Goal: Transaction & Acquisition: Purchase product/service

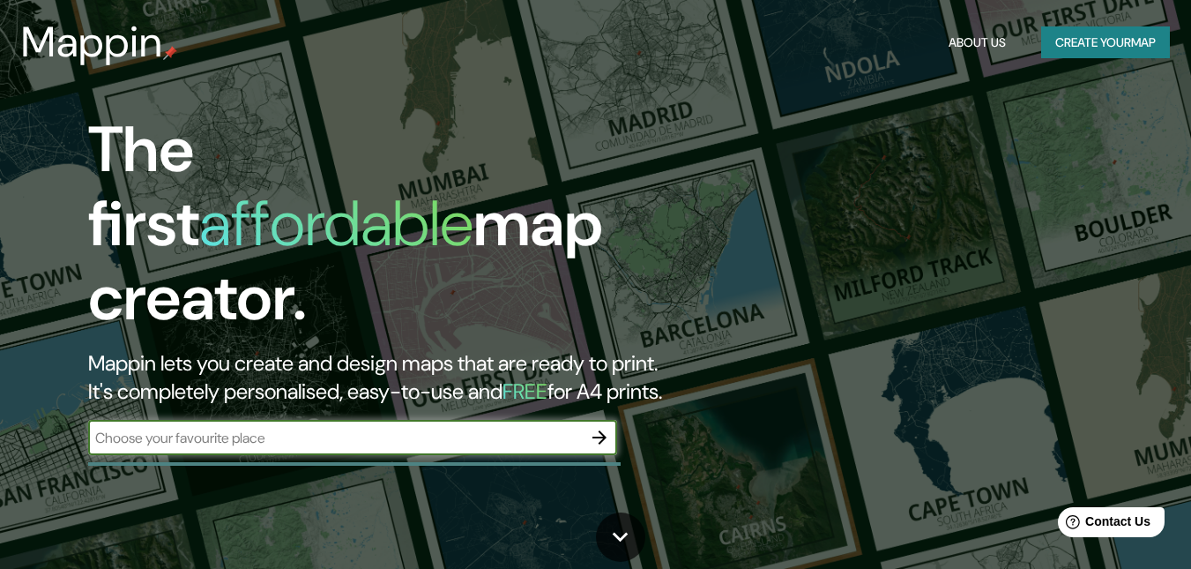
click at [433, 428] on input "text" at bounding box center [335, 438] width 494 height 20
click at [605, 427] on icon "button" at bounding box center [599, 437] width 21 height 21
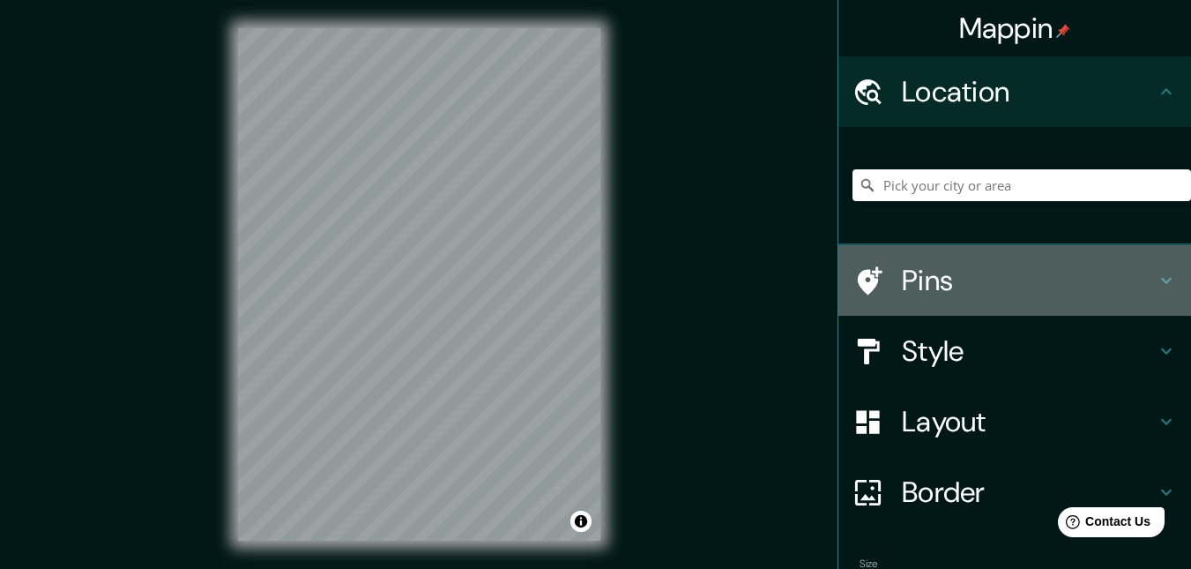
click at [1156, 280] on icon at bounding box center [1166, 280] width 21 height 21
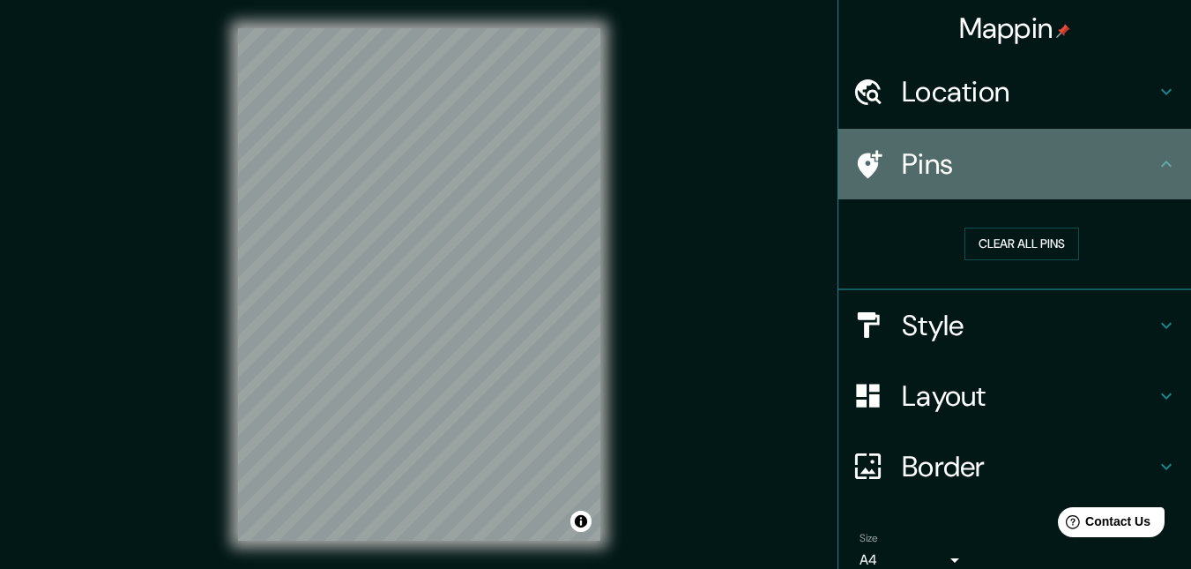
click at [1156, 161] on icon at bounding box center [1166, 163] width 21 height 21
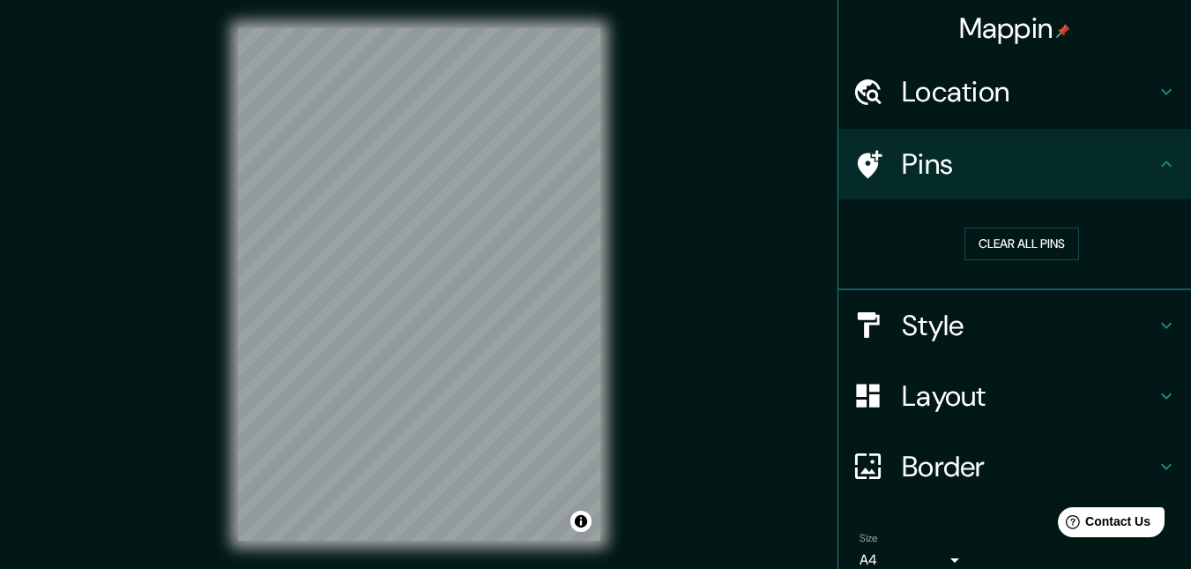
click at [1161, 326] on icon at bounding box center [1166, 325] width 11 height 6
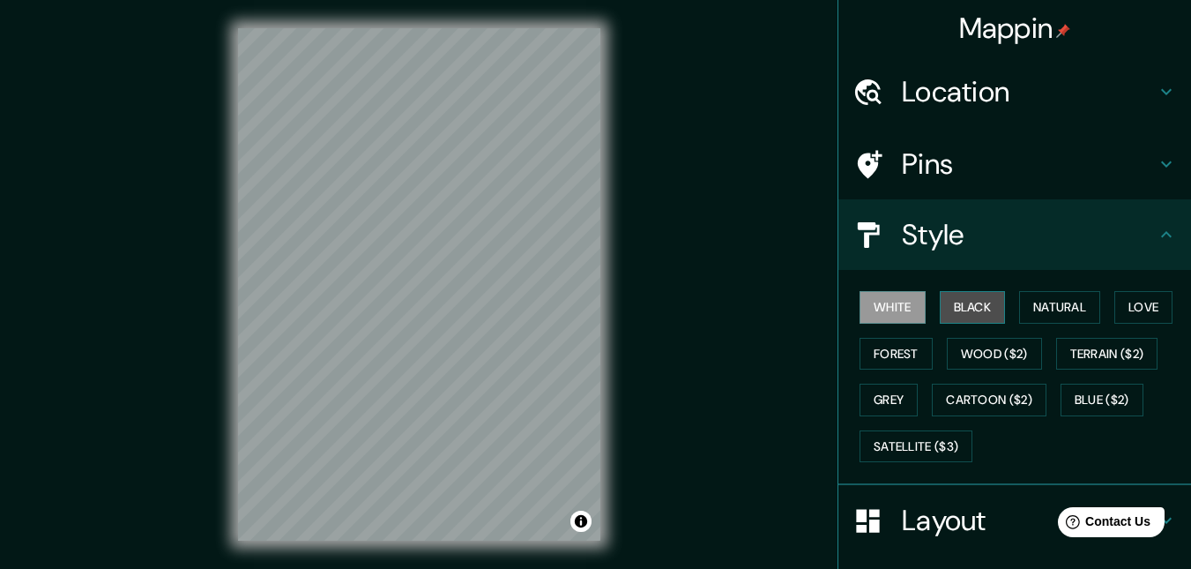
click at [947, 309] on button "Black" at bounding box center [973, 307] width 66 height 33
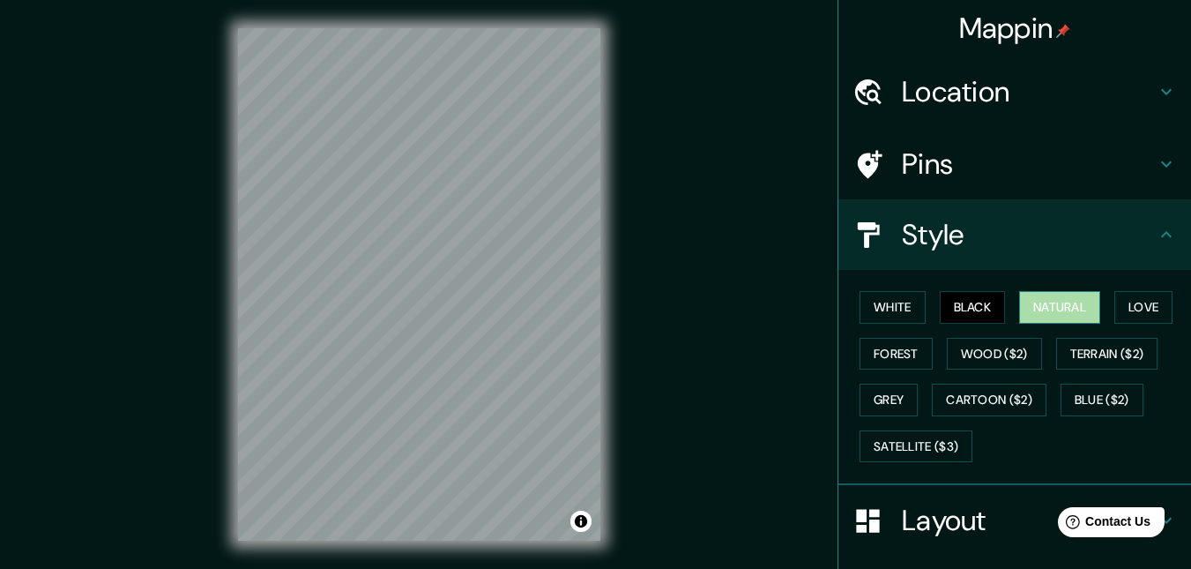
click at [1043, 303] on button "Natural" at bounding box center [1059, 307] width 81 height 33
click at [1122, 295] on button "Love" at bounding box center [1144, 307] width 58 height 33
click at [1069, 308] on button "Natural" at bounding box center [1059, 307] width 81 height 33
click at [892, 356] on button "Forest" at bounding box center [896, 354] width 73 height 33
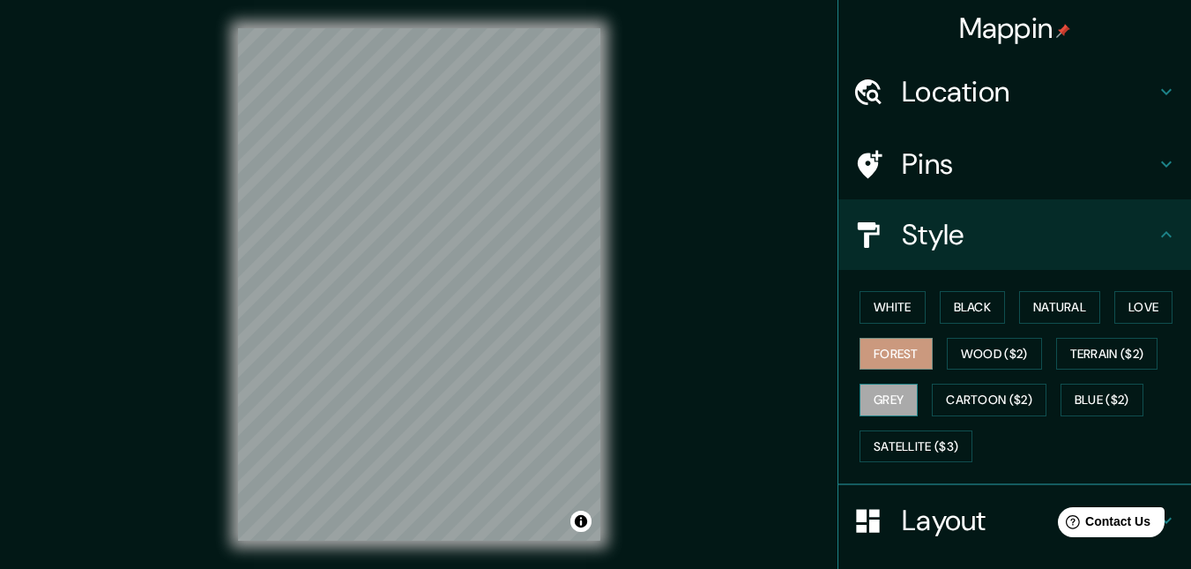
click at [867, 393] on button "Grey" at bounding box center [889, 400] width 58 height 33
click at [1061, 302] on button "Natural" at bounding box center [1059, 307] width 81 height 33
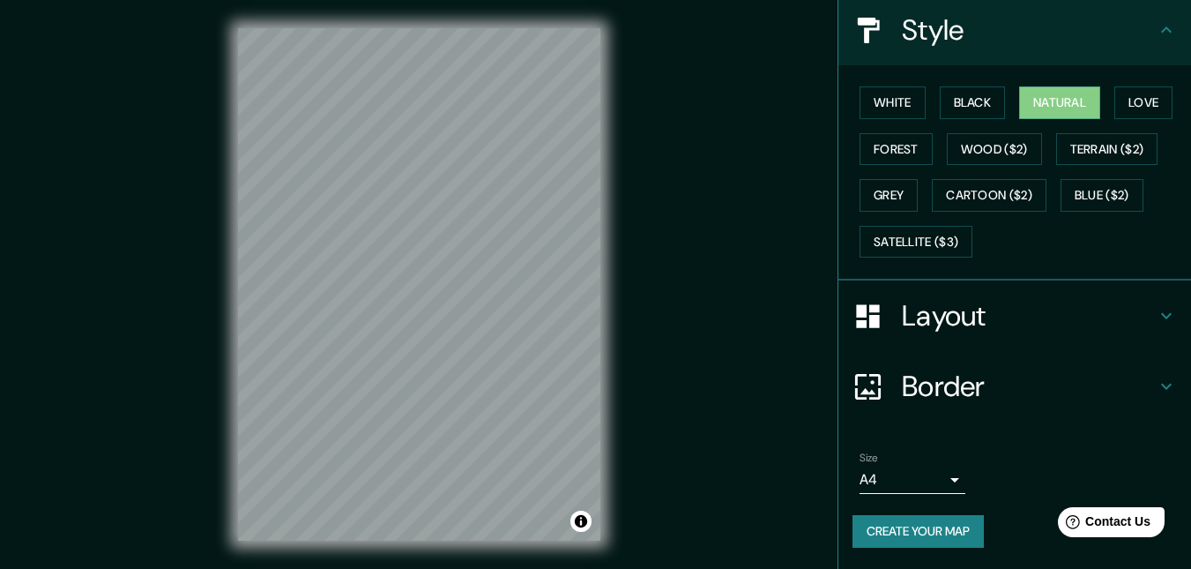
click at [1076, 308] on h4 "Layout" at bounding box center [1029, 315] width 254 height 35
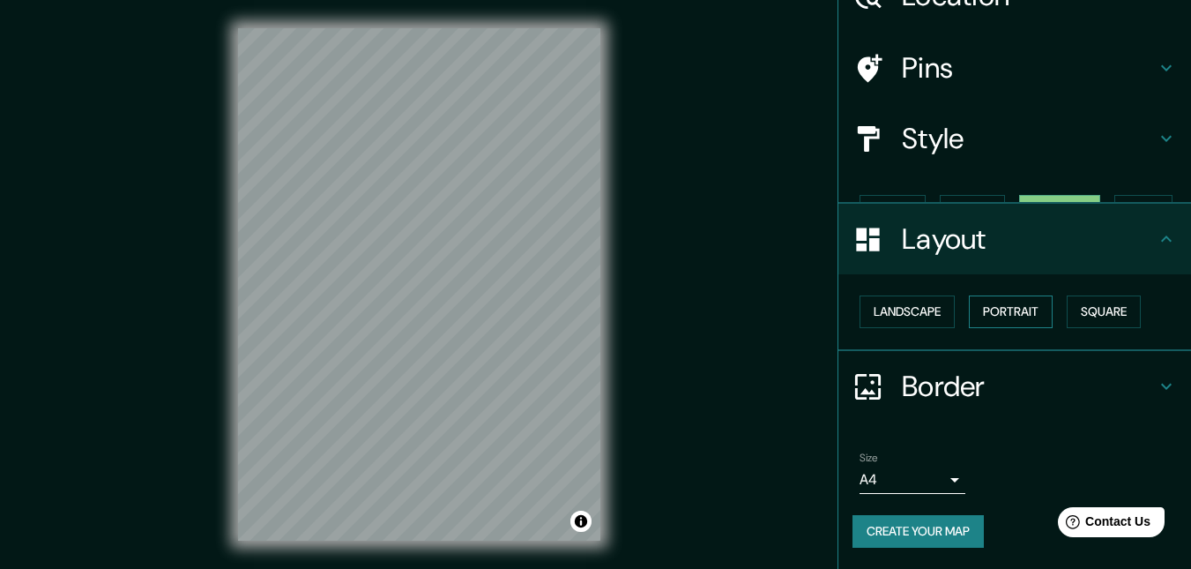
scroll to position [65, 0]
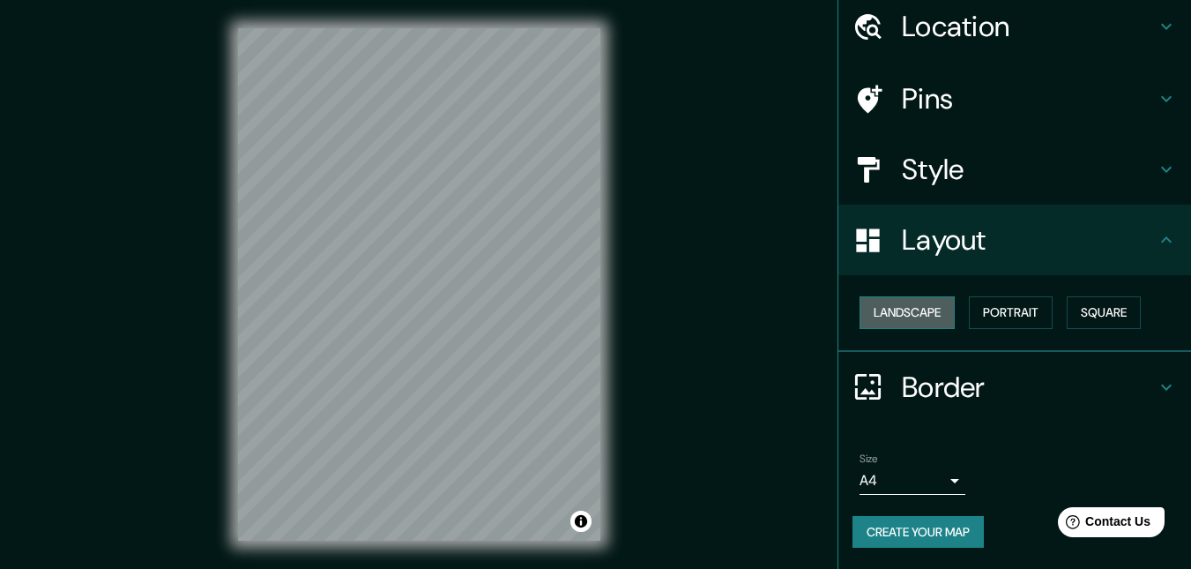
click at [919, 315] on button "Landscape" at bounding box center [907, 312] width 95 height 33
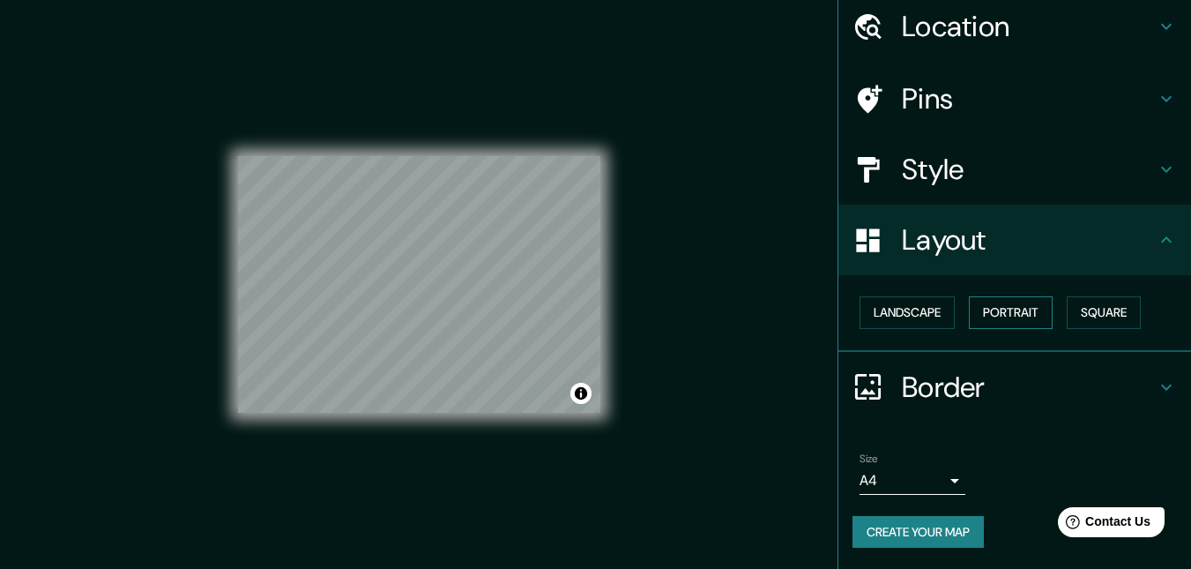
click at [1025, 315] on button "Portrait" at bounding box center [1011, 312] width 84 height 33
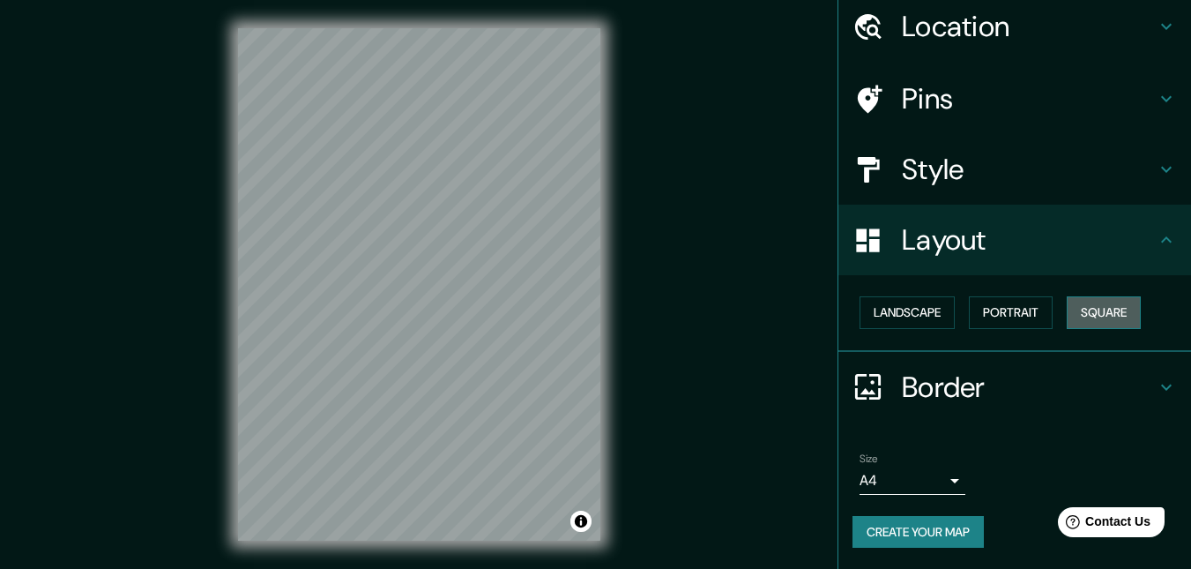
click at [1100, 315] on button "Square" at bounding box center [1104, 312] width 74 height 33
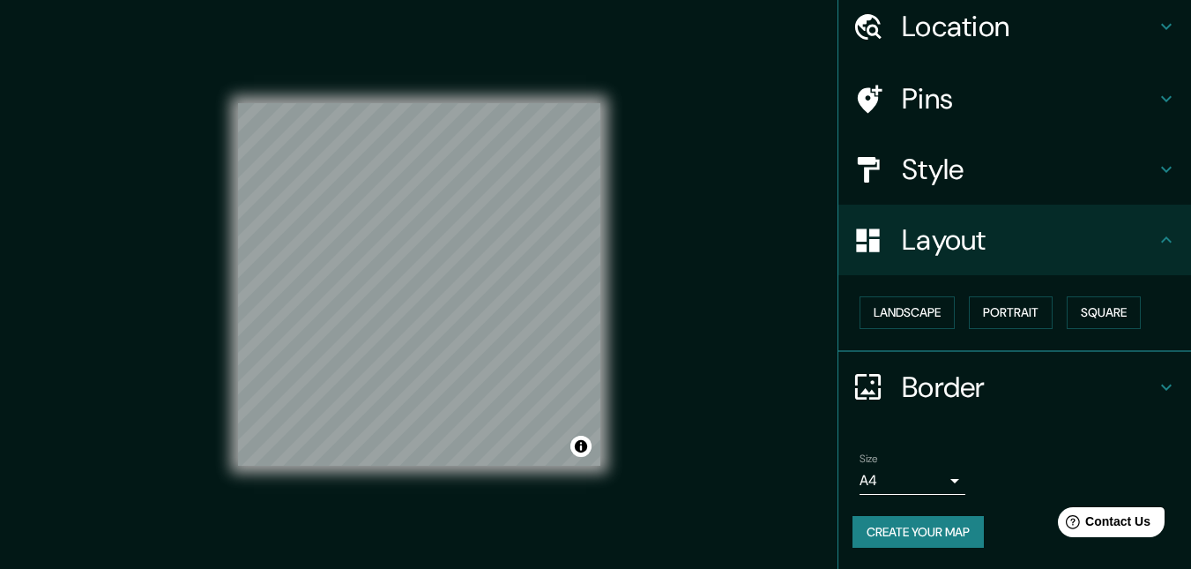
click at [937, 382] on h4 "Border" at bounding box center [1029, 386] width 254 height 35
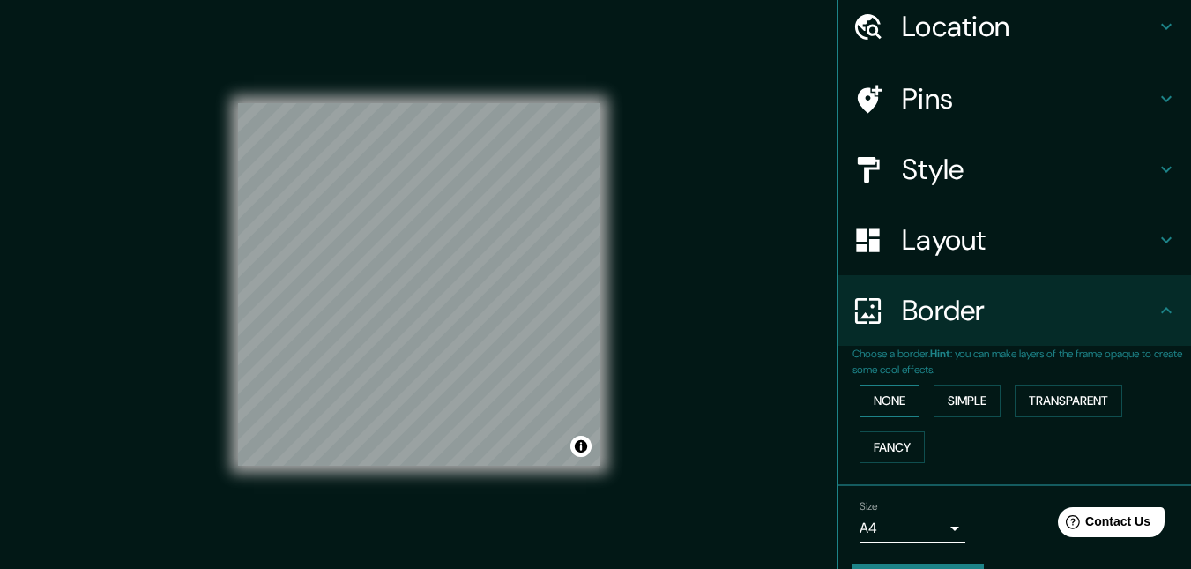
click at [884, 398] on button "None" at bounding box center [890, 400] width 60 height 33
click at [949, 396] on button "Simple" at bounding box center [967, 400] width 67 height 33
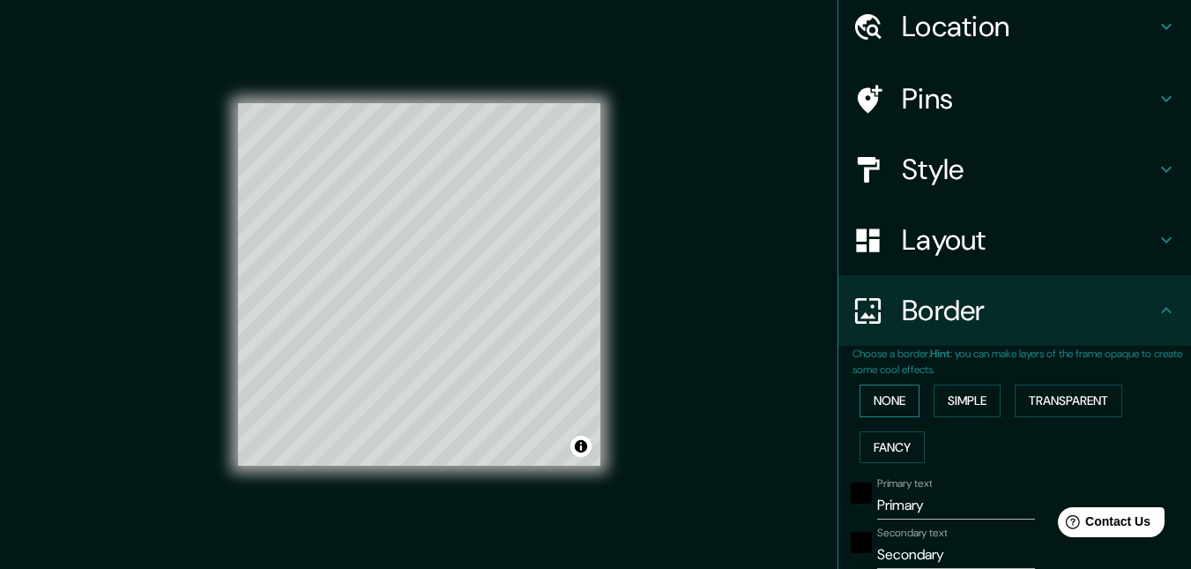
click at [872, 407] on button "None" at bounding box center [890, 400] width 60 height 33
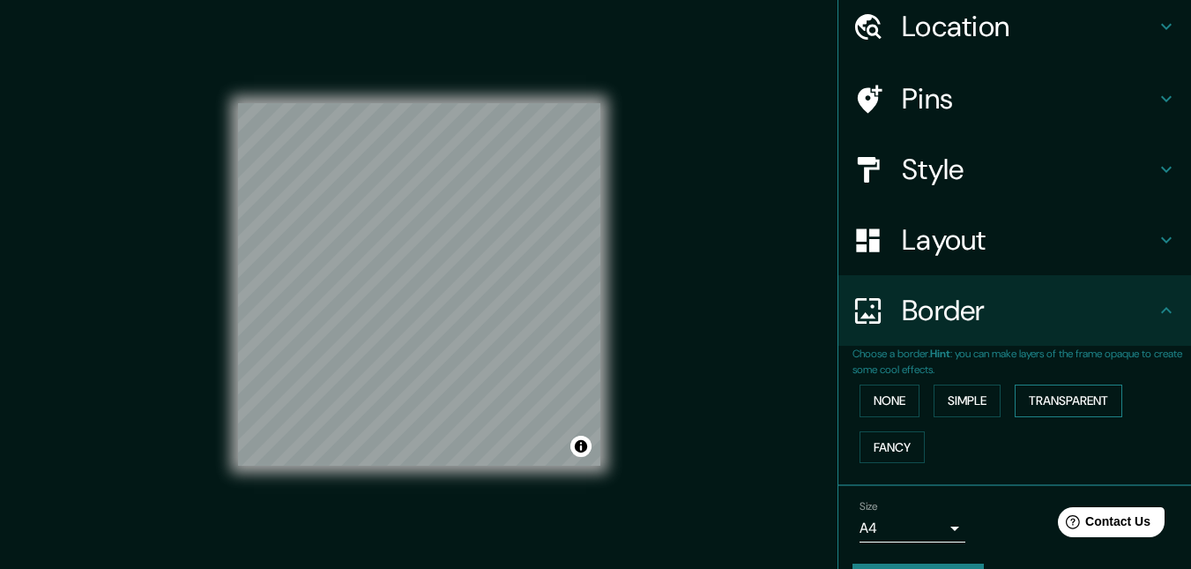
click at [1045, 399] on button "Transparent" at bounding box center [1069, 400] width 108 height 33
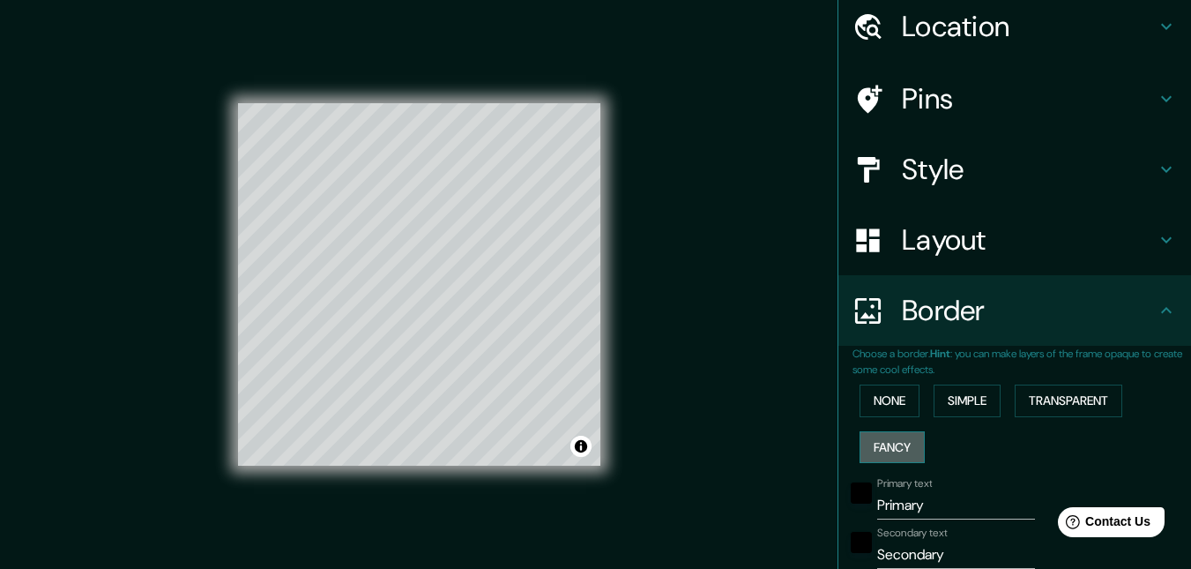
click at [888, 442] on button "Fancy" at bounding box center [892, 447] width 65 height 33
click at [888, 405] on button "None" at bounding box center [890, 400] width 60 height 33
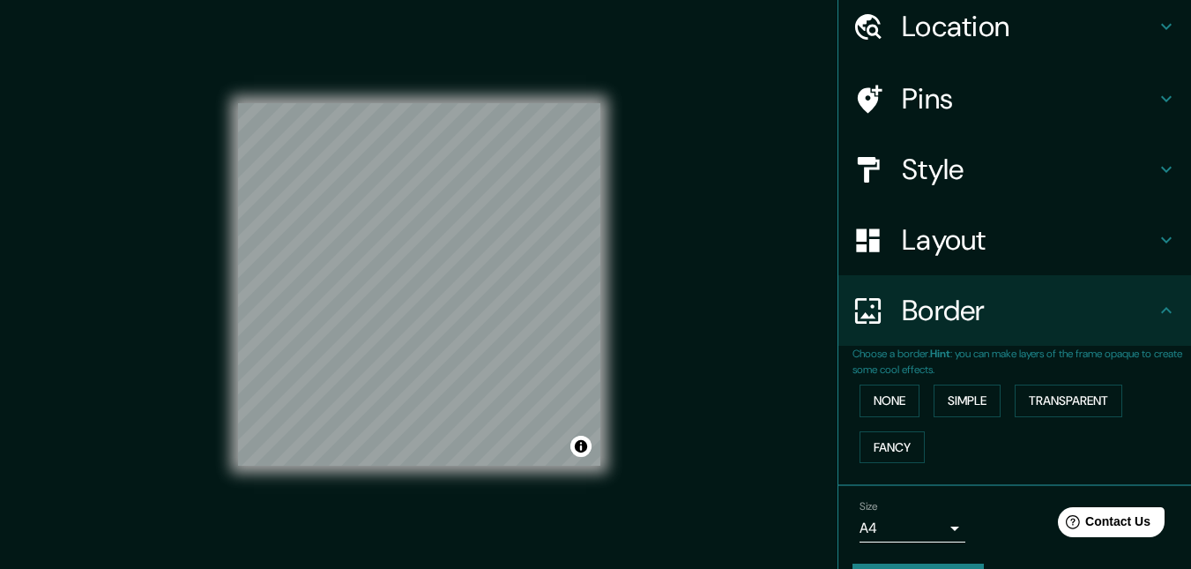
scroll to position [114, 0]
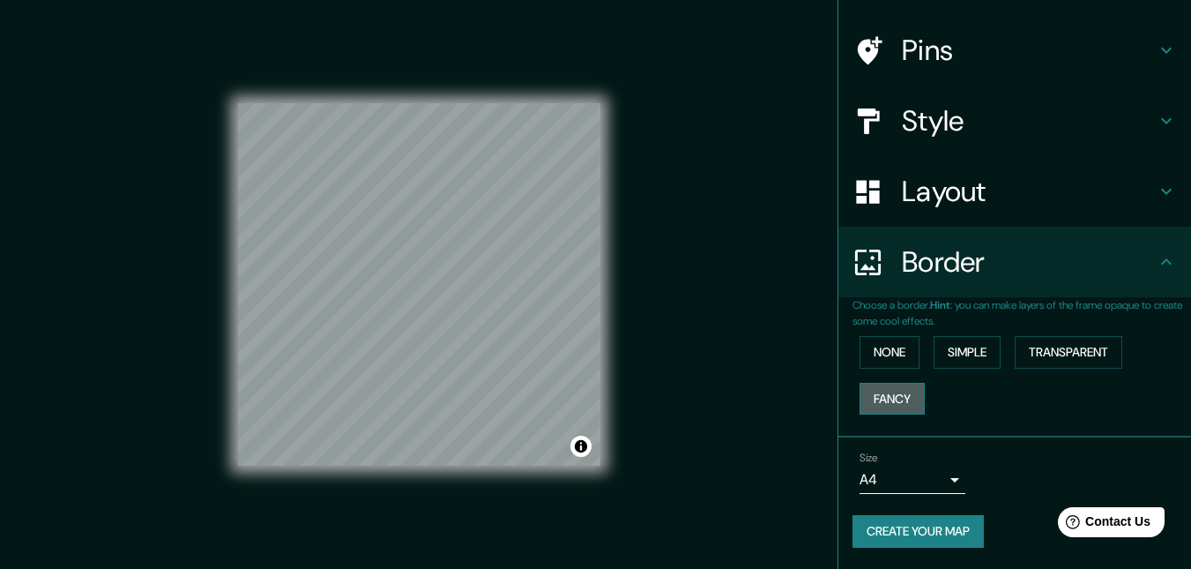
click at [891, 394] on button "Fancy" at bounding box center [892, 399] width 65 height 33
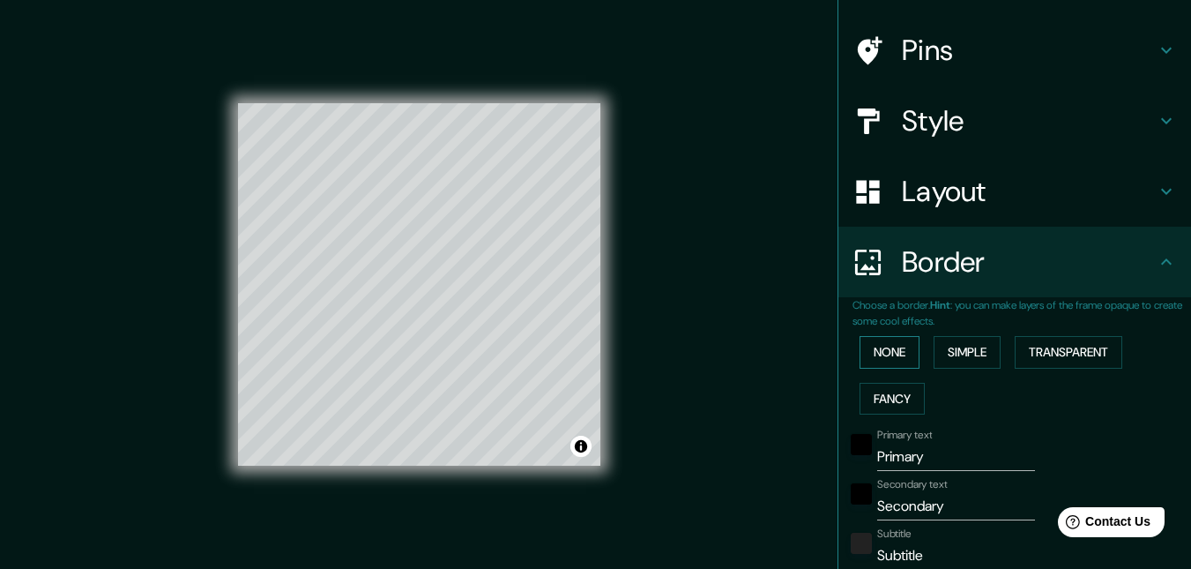
click at [875, 341] on button "None" at bounding box center [890, 352] width 60 height 33
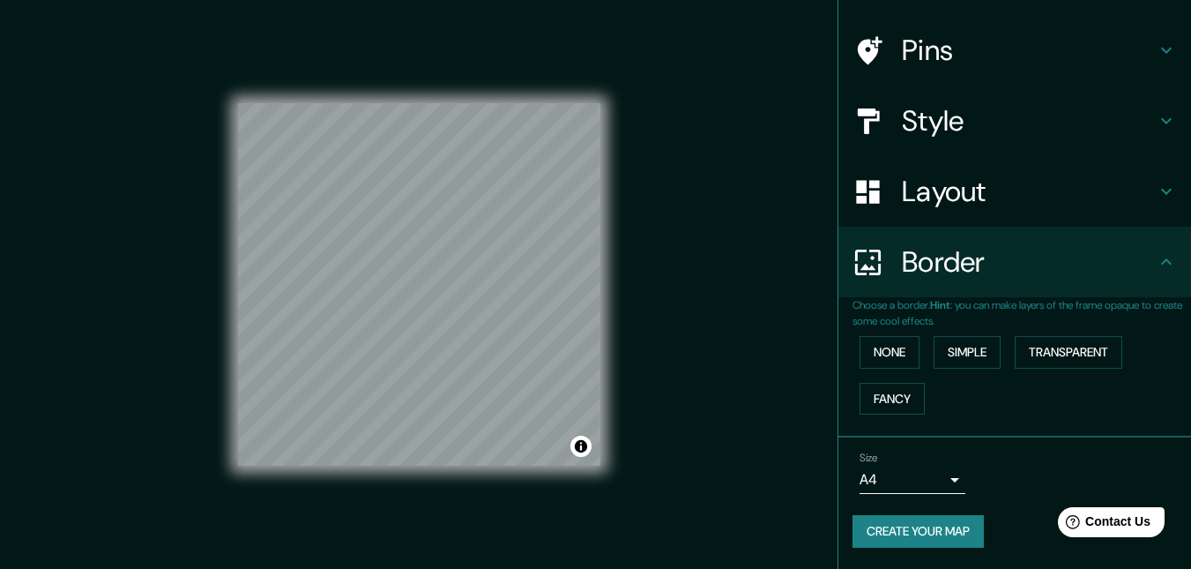
scroll to position [28, 0]
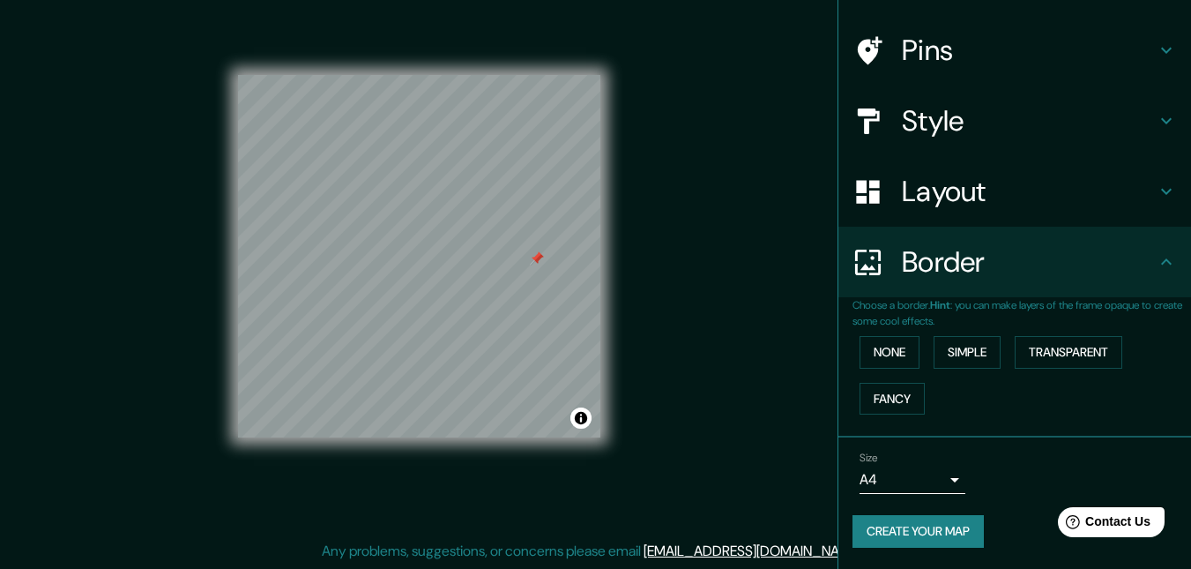
click at [530, 257] on div at bounding box center [537, 258] width 14 height 14
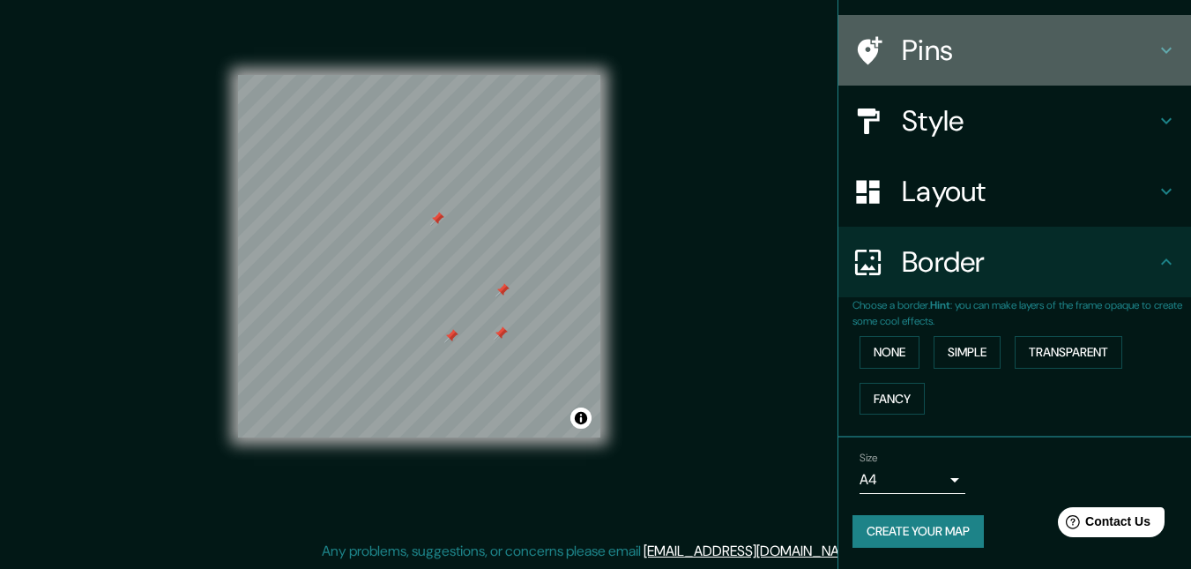
click at [1025, 45] on h4 "Pins" at bounding box center [1029, 50] width 254 height 35
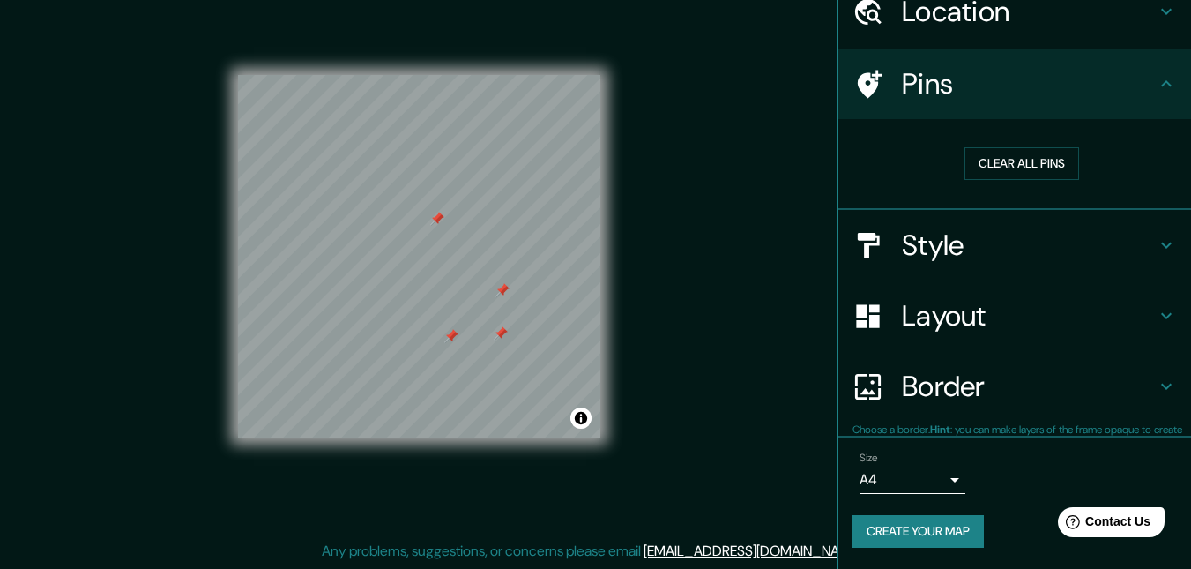
scroll to position [79, 0]
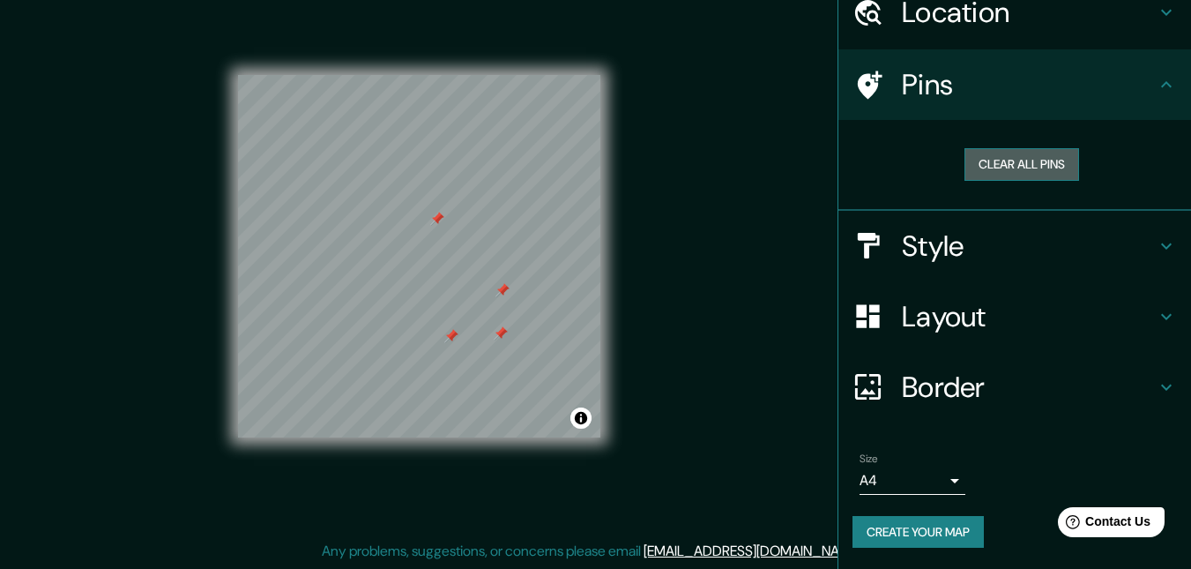
click at [1034, 161] on button "Clear all pins" at bounding box center [1022, 164] width 115 height 33
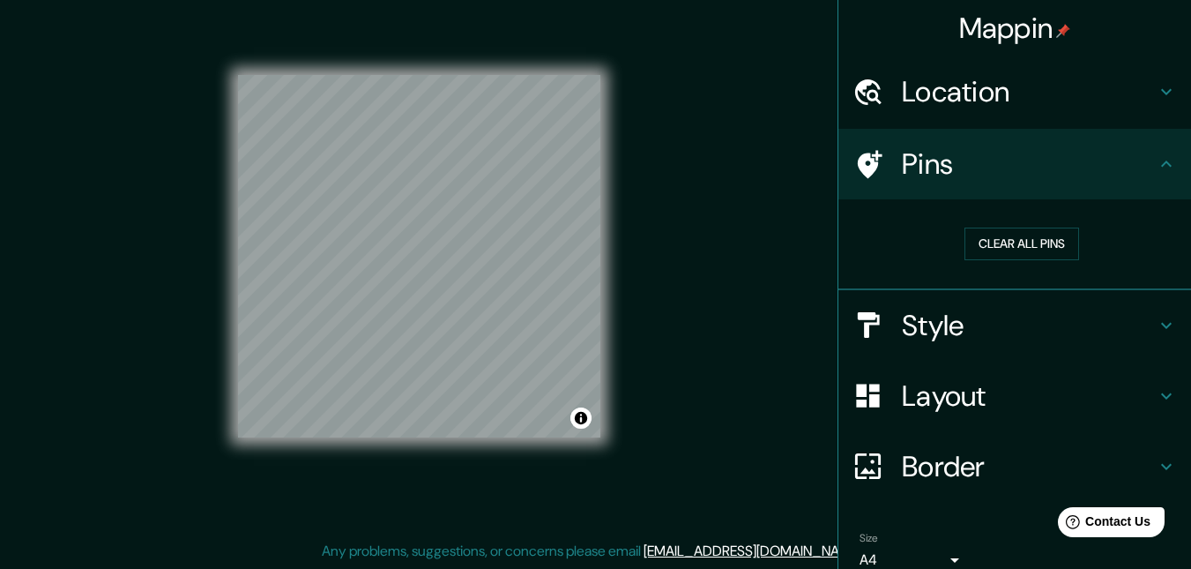
scroll to position [0, 0]
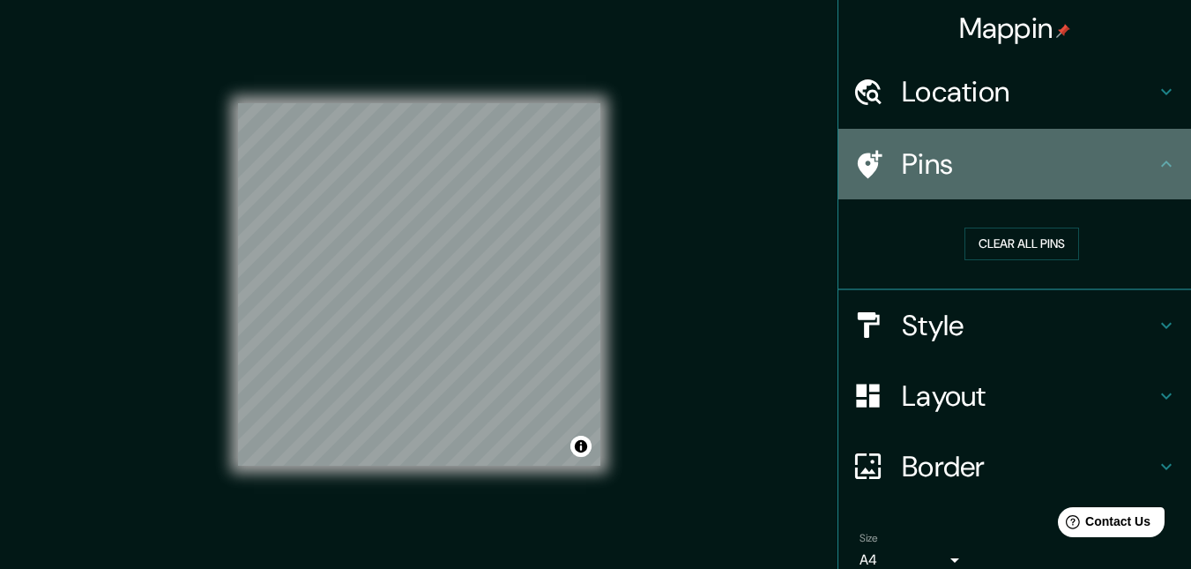
click at [1159, 162] on icon at bounding box center [1166, 163] width 21 height 21
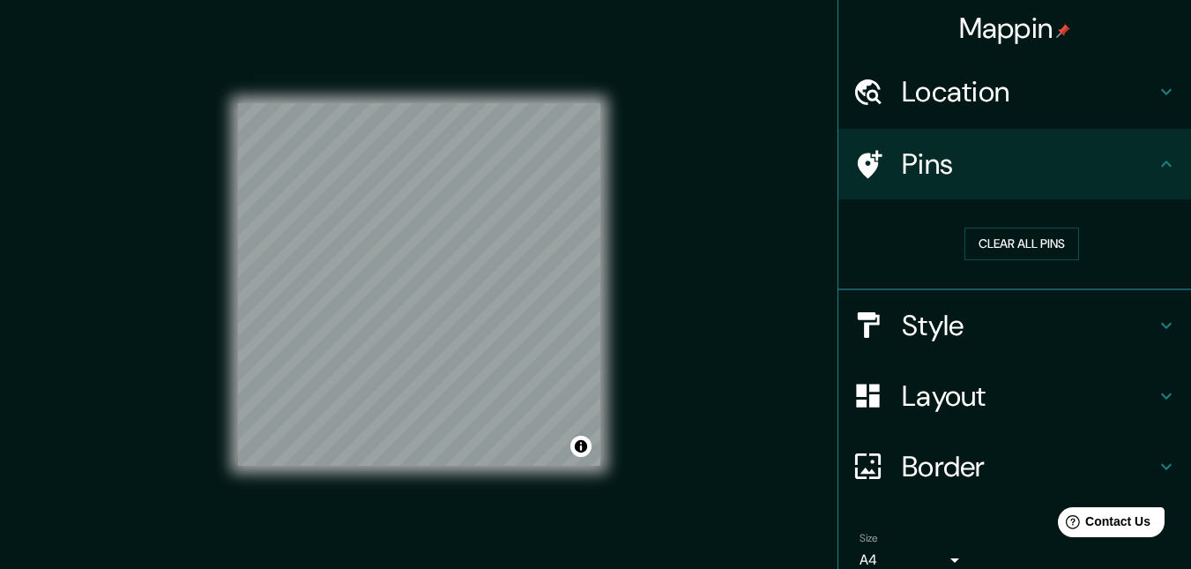
drag, startPoint x: 1145, startPoint y: 168, endPoint x: 1150, endPoint y: 153, distance: 15.6
click at [1156, 165] on icon at bounding box center [1166, 163] width 21 height 21
drag, startPoint x: 1031, startPoint y: 237, endPoint x: 1066, endPoint y: 199, distance: 51.8
click at [1032, 236] on button "Clear all pins" at bounding box center [1022, 243] width 115 height 33
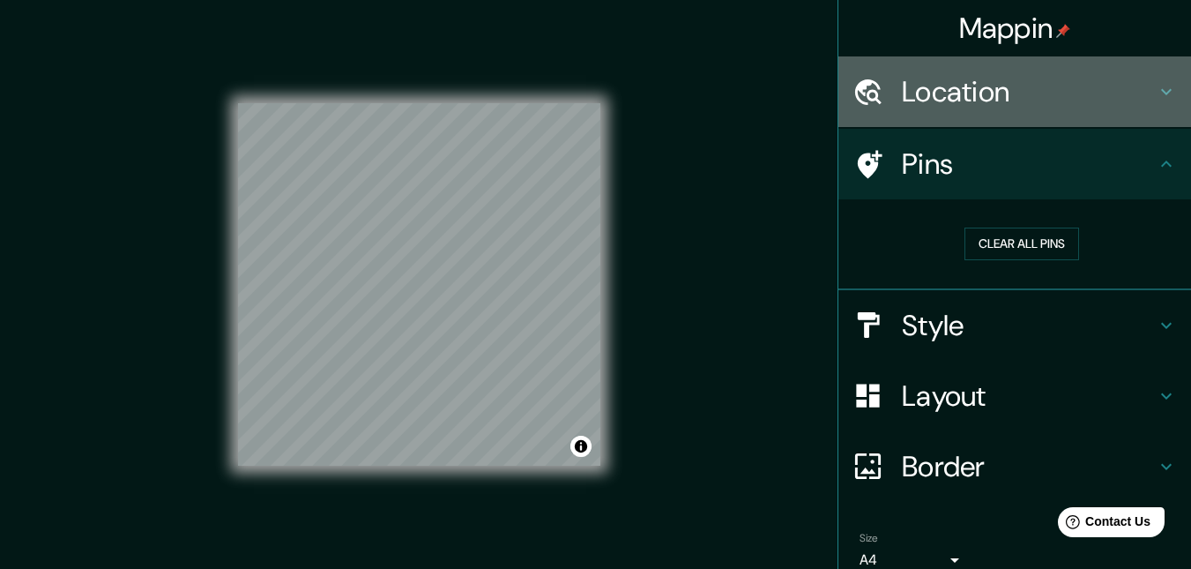
drag, startPoint x: 1156, startPoint y: 93, endPoint x: 1169, endPoint y: 87, distance: 14.6
click at [1160, 93] on icon at bounding box center [1166, 91] width 21 height 21
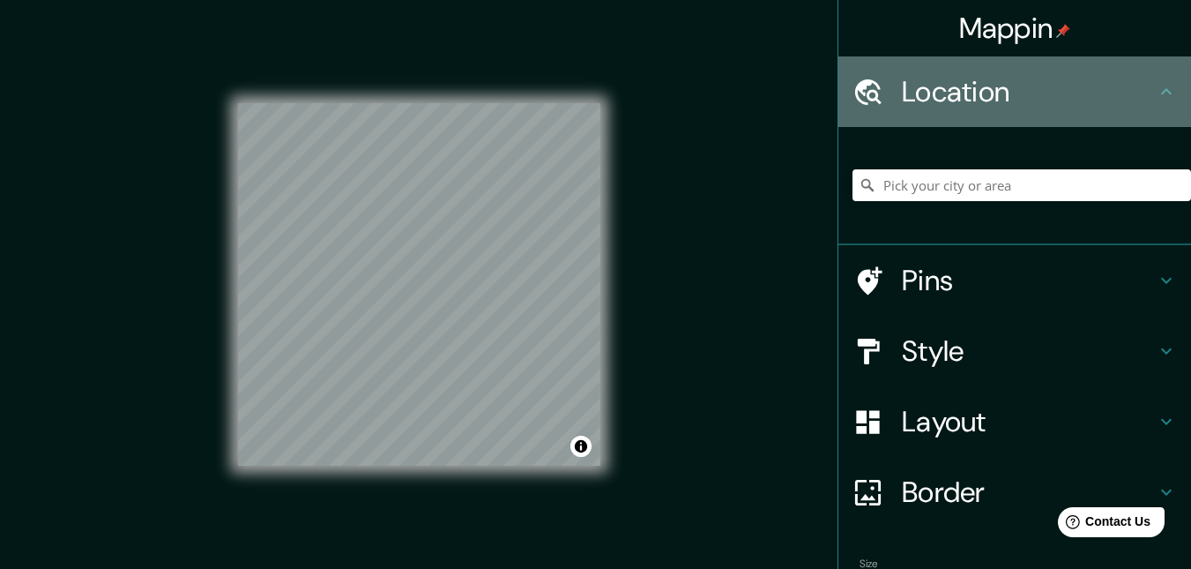
click at [1156, 94] on icon at bounding box center [1166, 91] width 21 height 21
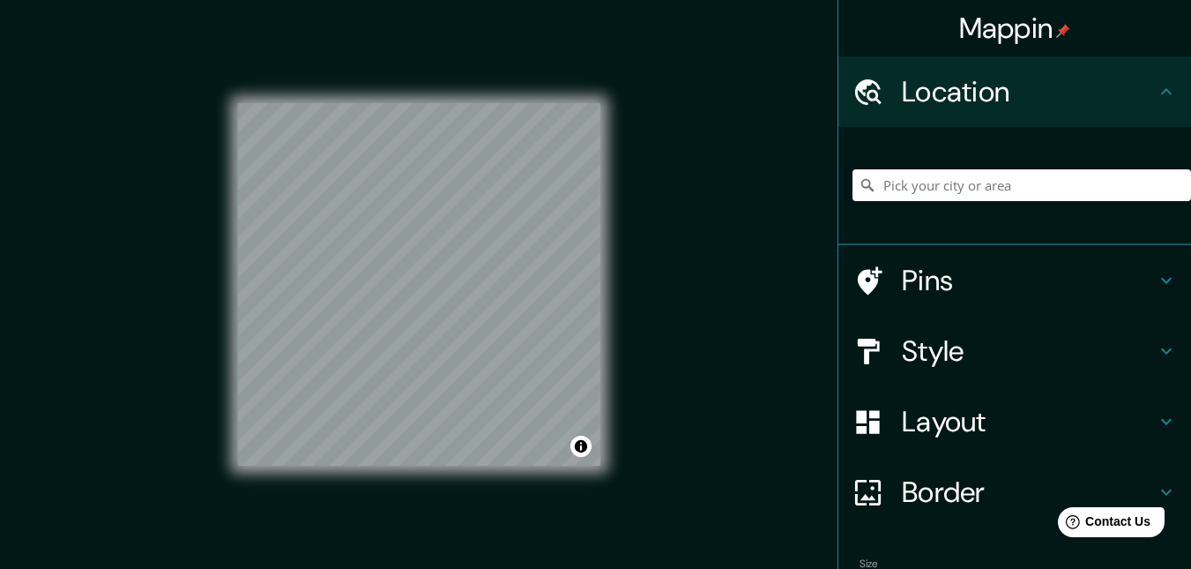
scroll to position [106, 0]
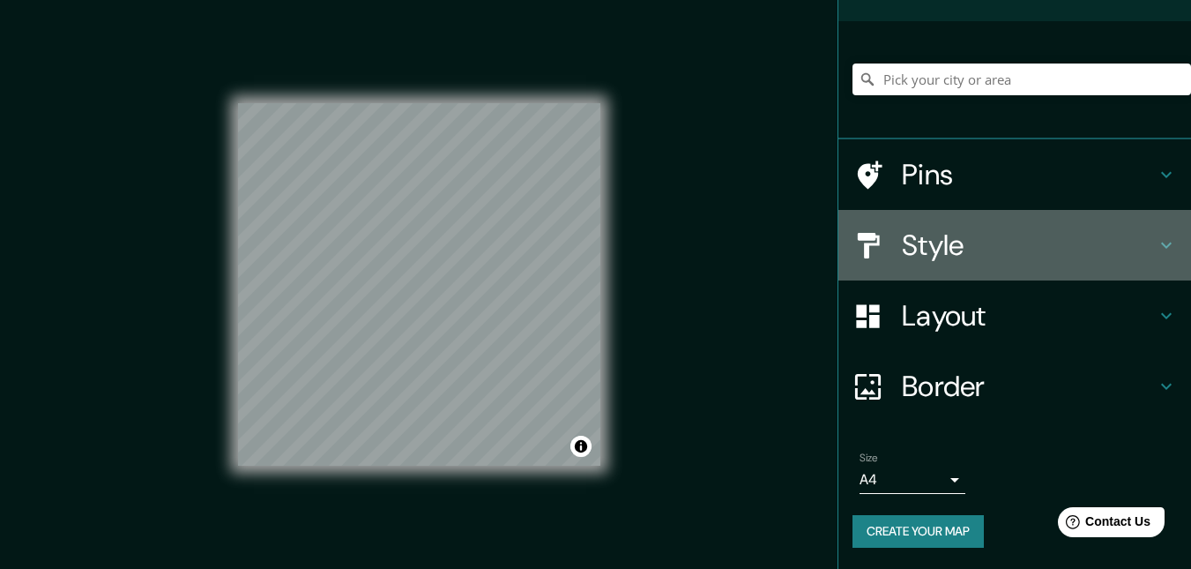
click at [1038, 239] on h4 "Style" at bounding box center [1029, 244] width 254 height 35
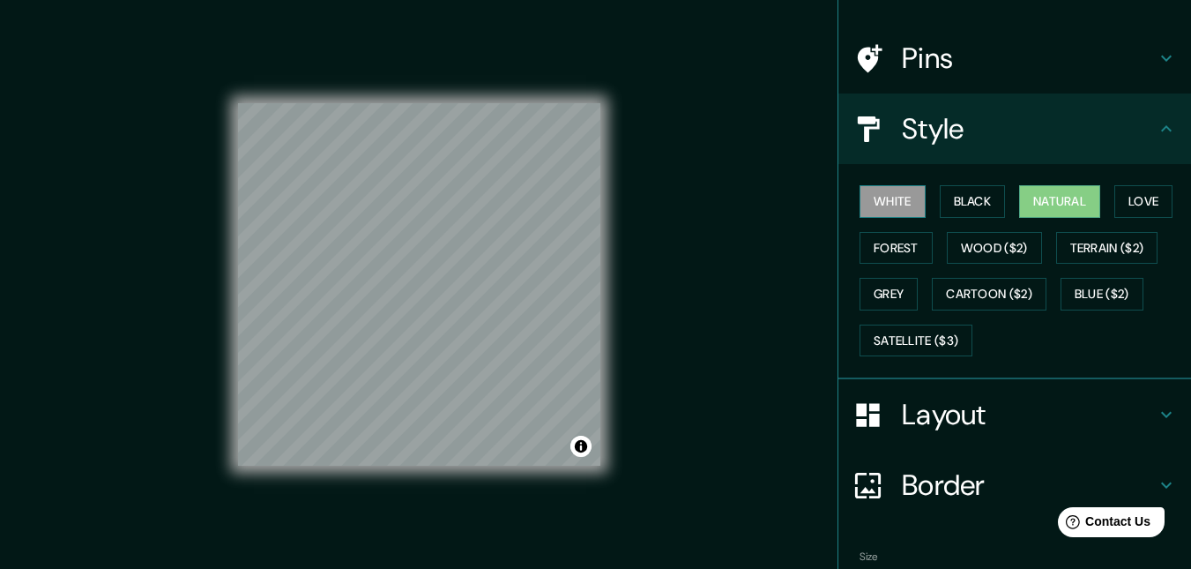
click at [885, 205] on button "White" at bounding box center [893, 201] width 66 height 33
click at [940, 212] on button "Black" at bounding box center [973, 201] width 66 height 33
click at [1055, 205] on button "Natural" at bounding box center [1059, 201] width 81 height 33
click at [1133, 203] on button "Love" at bounding box center [1144, 201] width 58 height 33
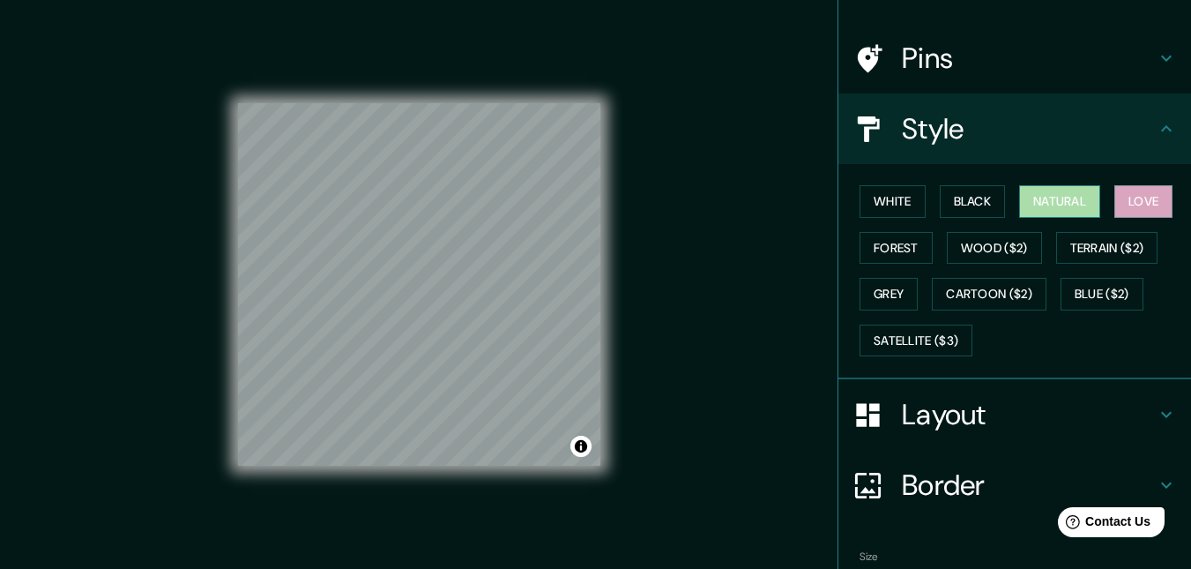
click at [1052, 205] on button "Natural" at bounding box center [1059, 201] width 81 height 33
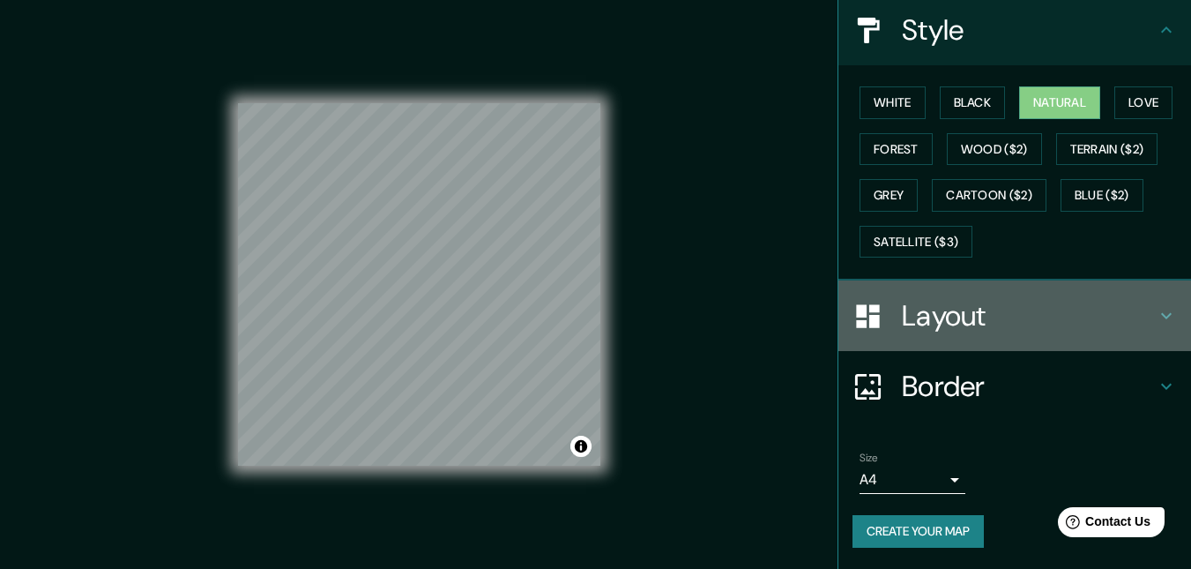
click at [1047, 324] on h4 "Layout" at bounding box center [1029, 315] width 254 height 35
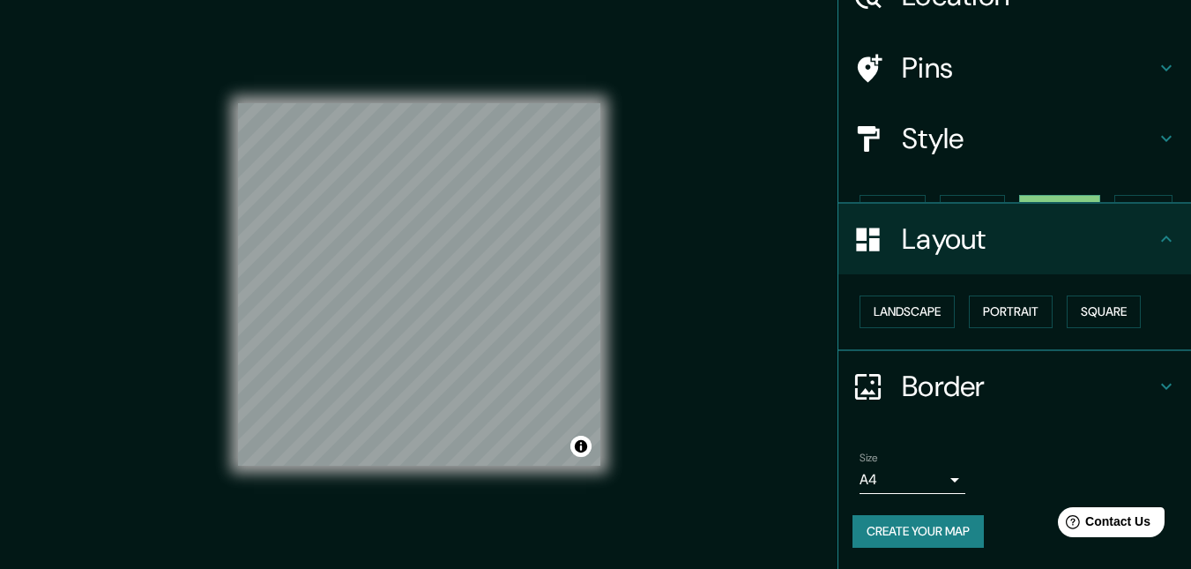
scroll to position [65, 0]
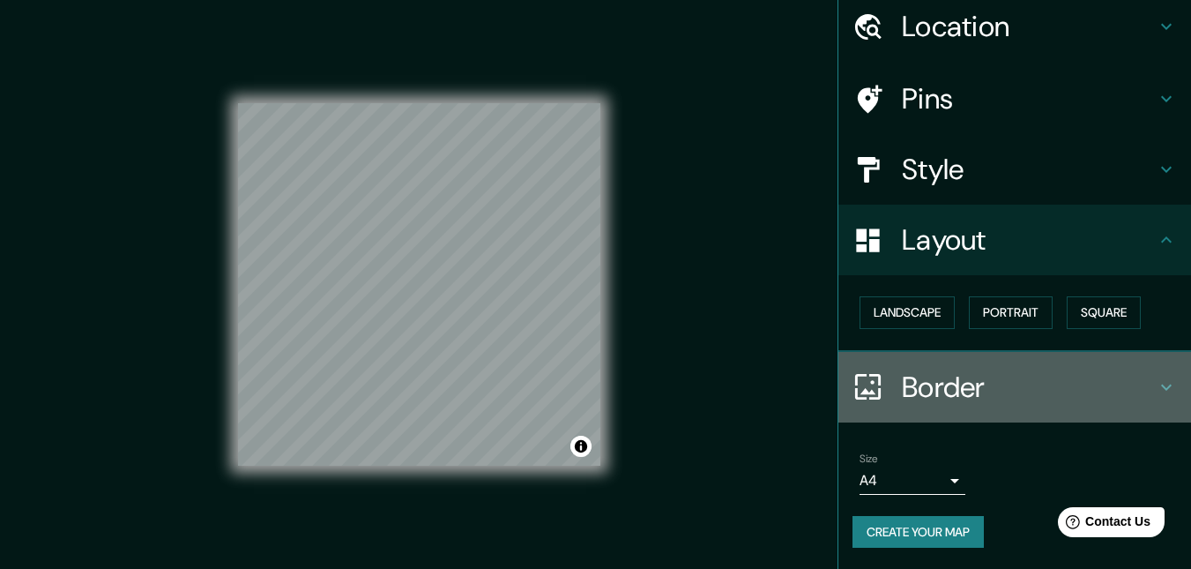
click at [973, 393] on h4 "Border" at bounding box center [1029, 386] width 254 height 35
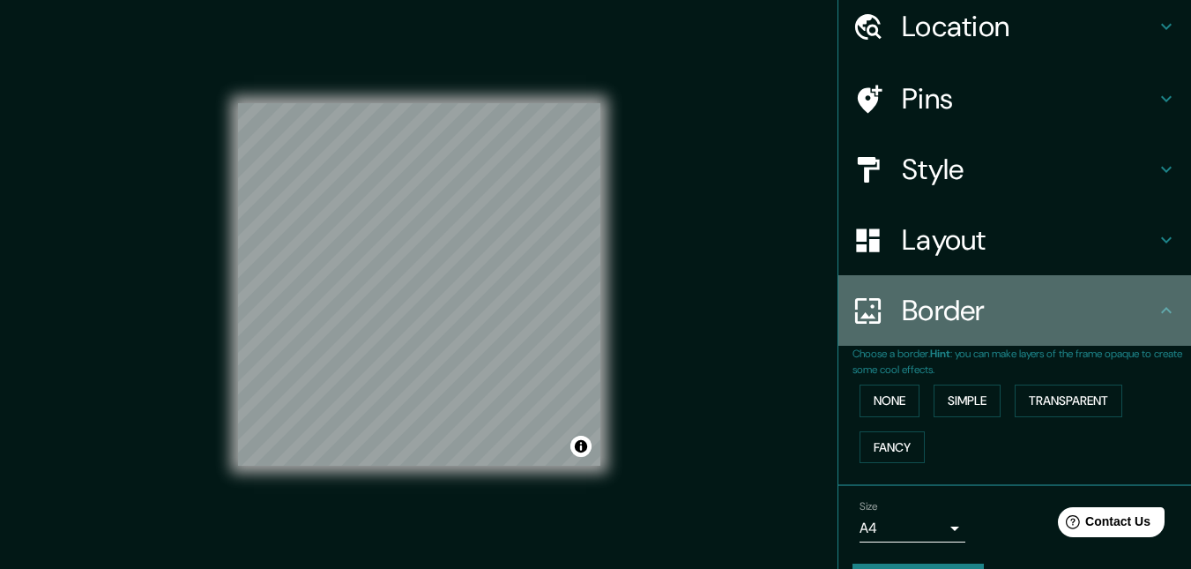
click at [1037, 329] on div "Border" at bounding box center [1015, 310] width 353 height 71
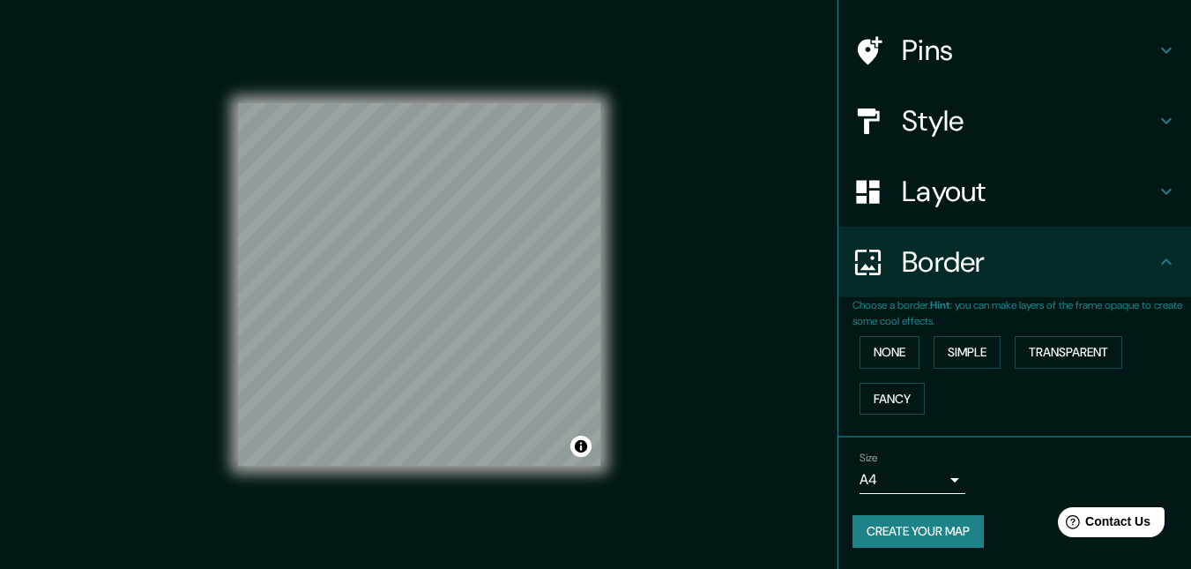
scroll to position [28, 0]
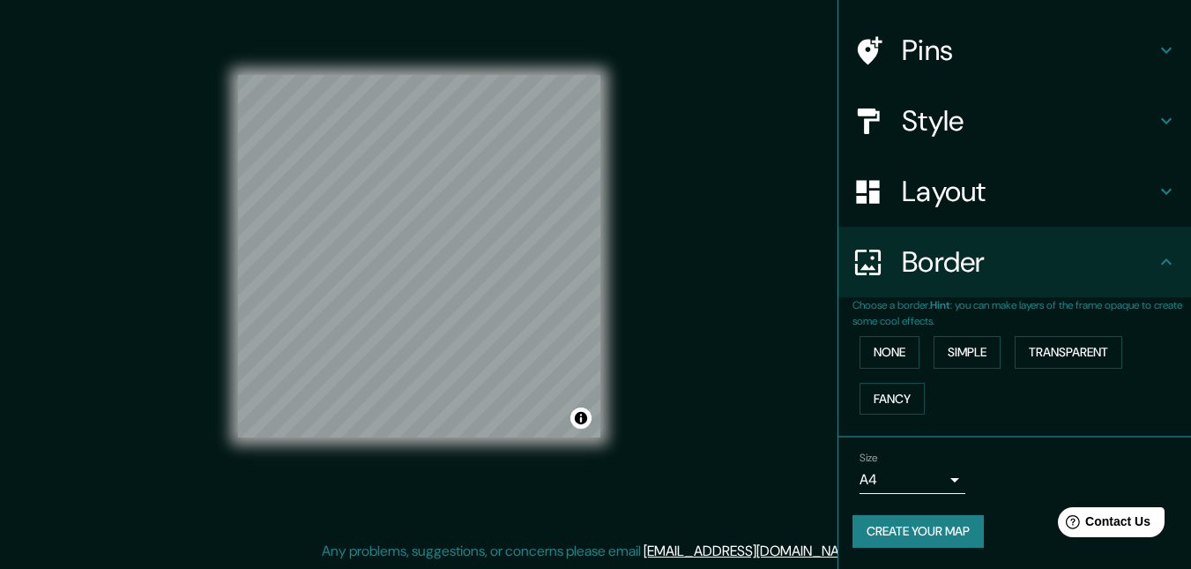
click at [943, 477] on body "Mappin Location Pins Style Layout Border Choose a border. Hint : you can make l…" at bounding box center [595, 256] width 1191 height 569
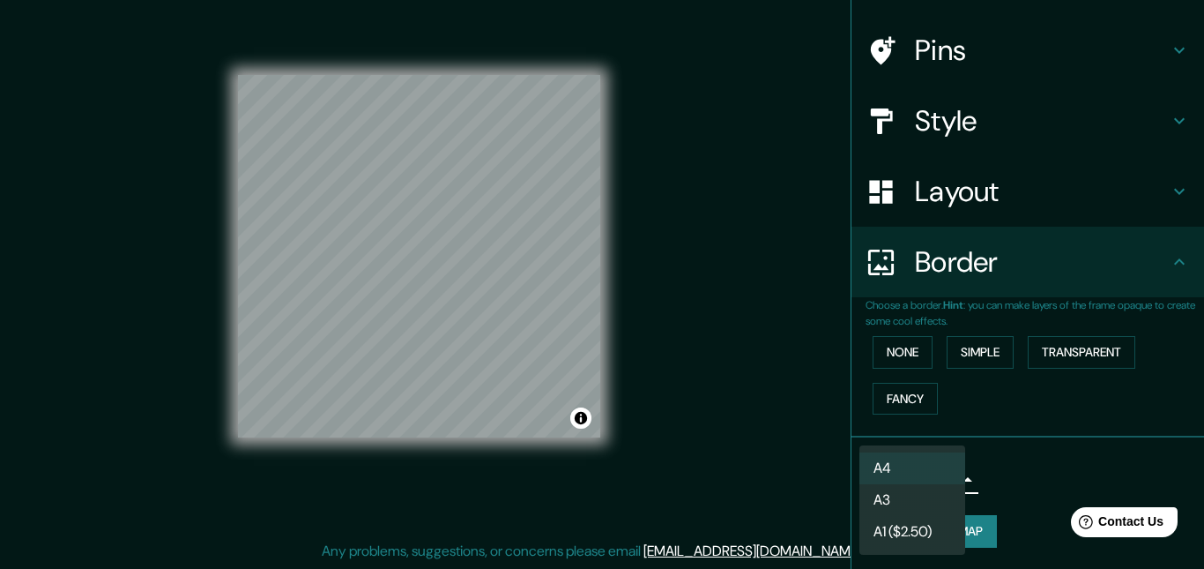
click at [1034, 468] on div at bounding box center [602, 284] width 1204 height 569
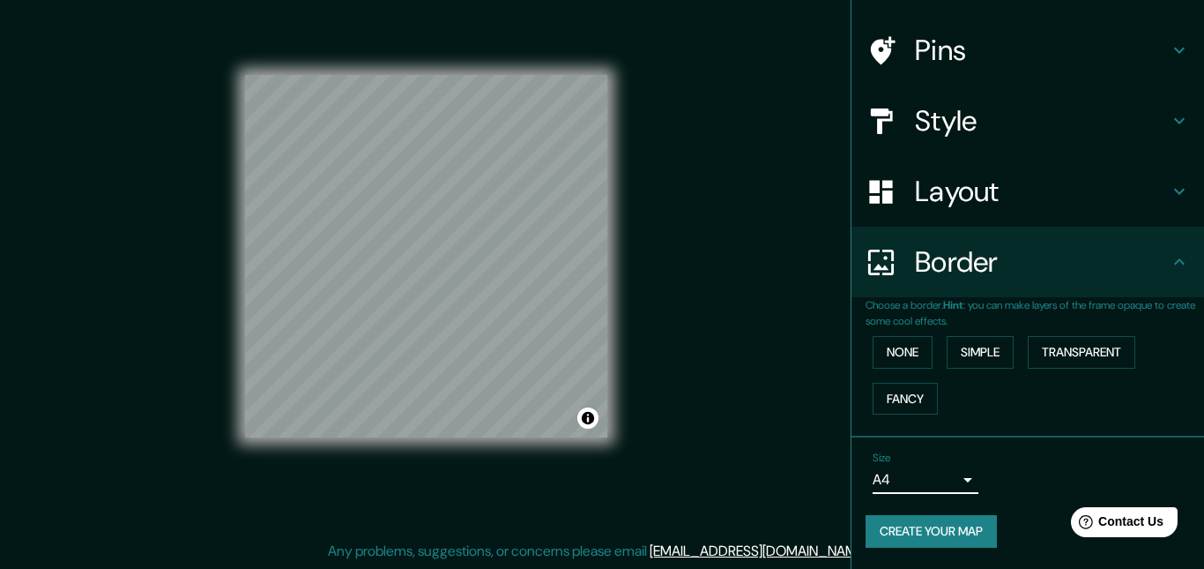
click at [945, 487] on body "Mappin Location Pins Style Layout Border Choose a border. Hint : you can make l…" at bounding box center [602, 256] width 1204 height 569
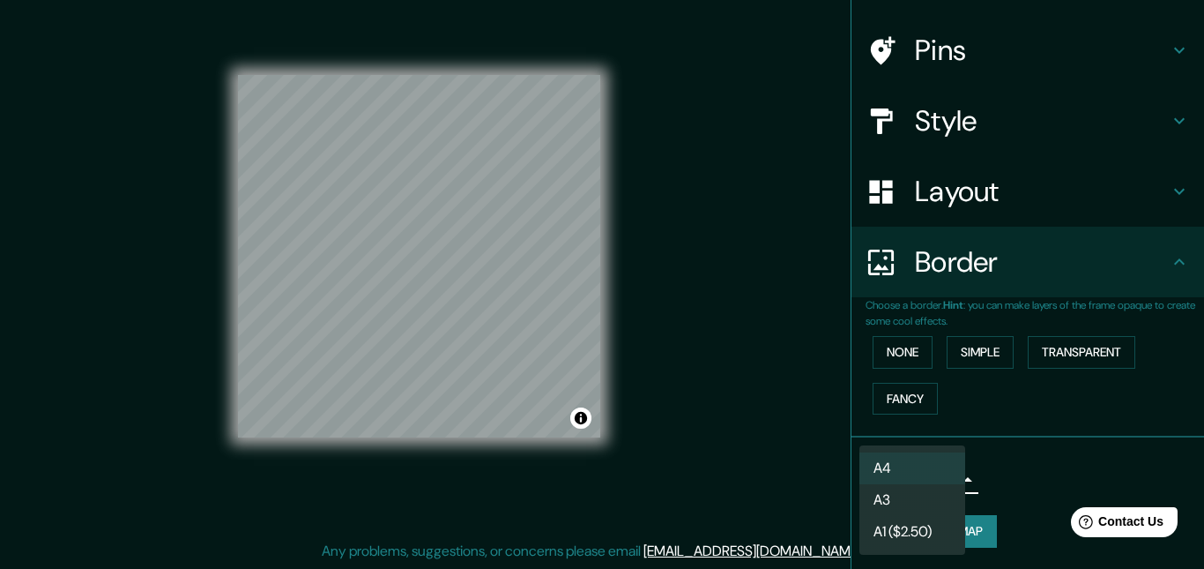
click at [942, 503] on li "A3" at bounding box center [913, 500] width 106 height 32
type input "a4"
